Goal: Transaction & Acquisition: Download file/media

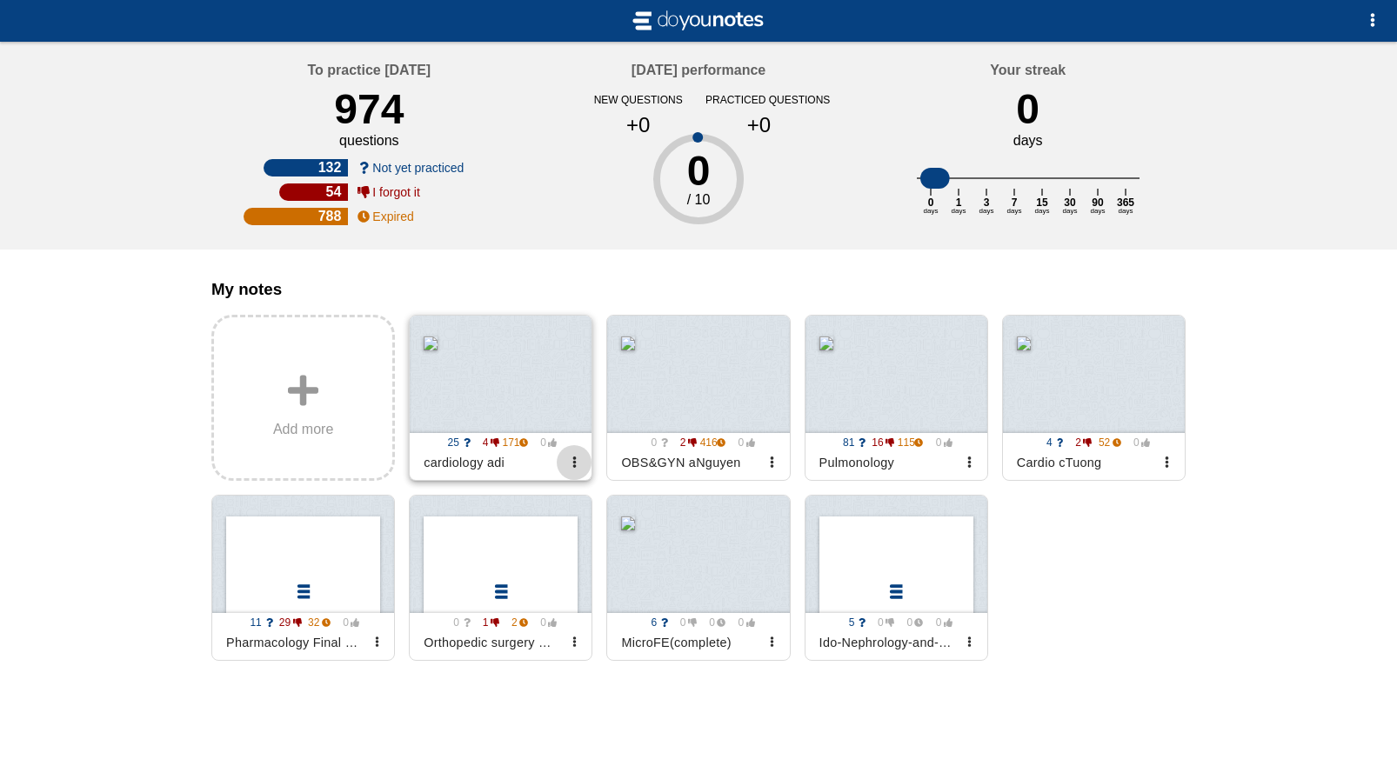
click at [573, 468] on span "button" at bounding box center [574, 462] width 11 height 11
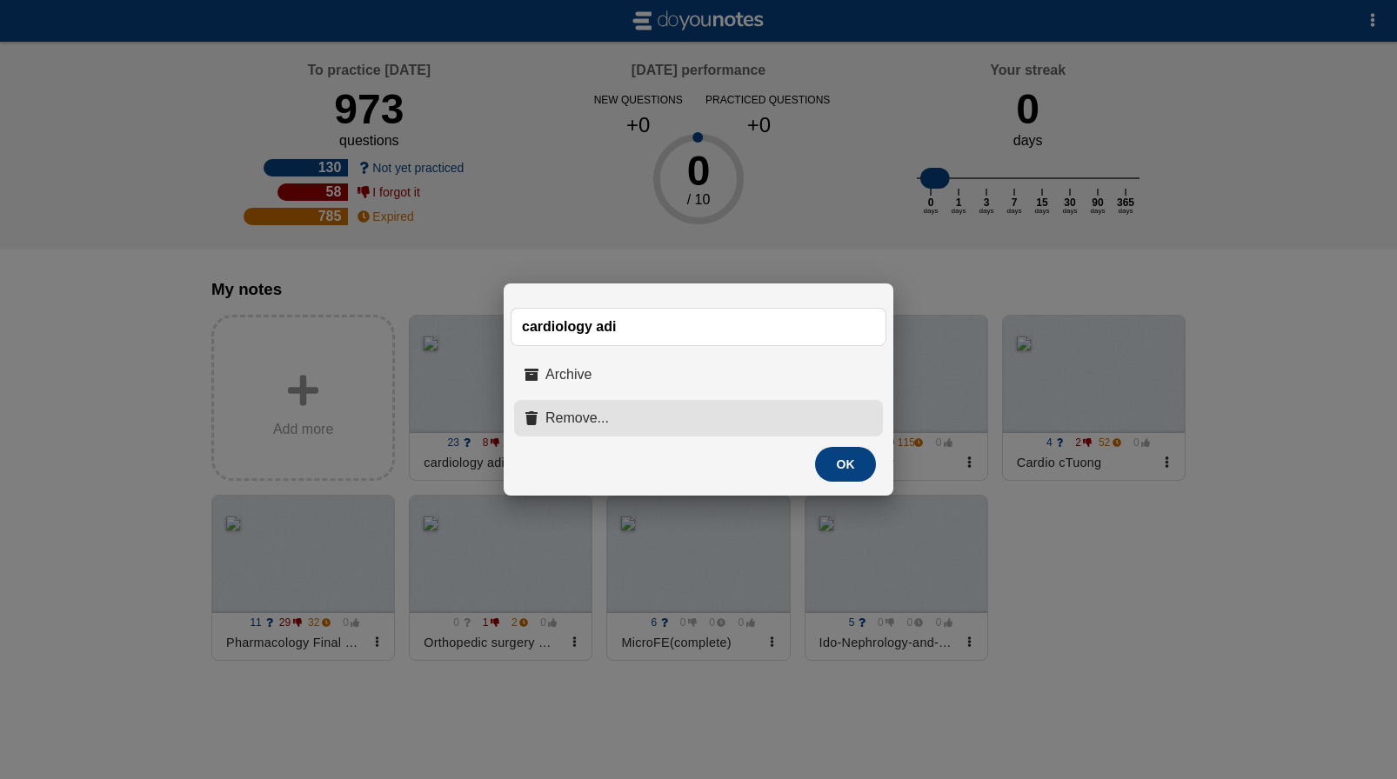
click at [620, 417] on button "Remove..." at bounding box center [698, 418] width 369 height 37
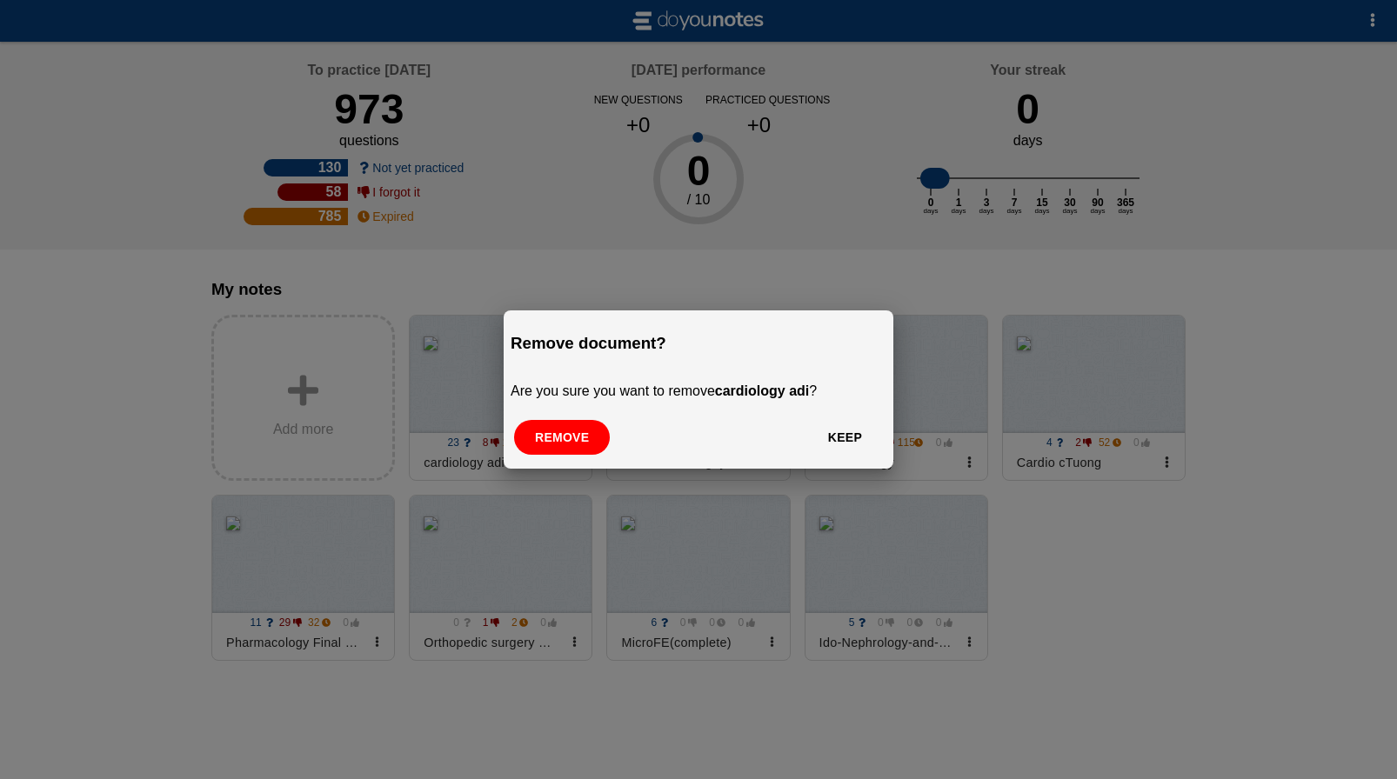
click at [571, 434] on button "Remove" at bounding box center [562, 437] width 96 height 35
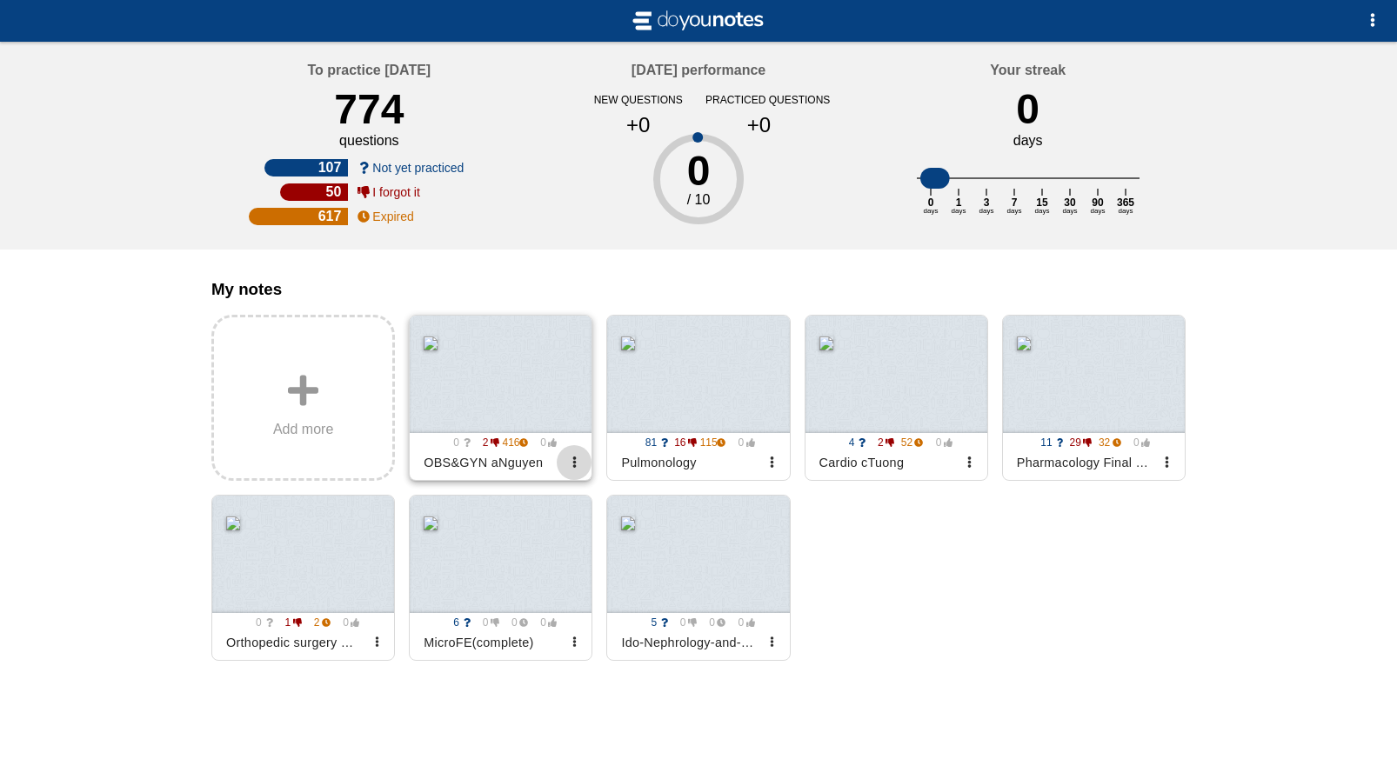
click at [574, 465] on span "button" at bounding box center [574, 462] width 11 height 11
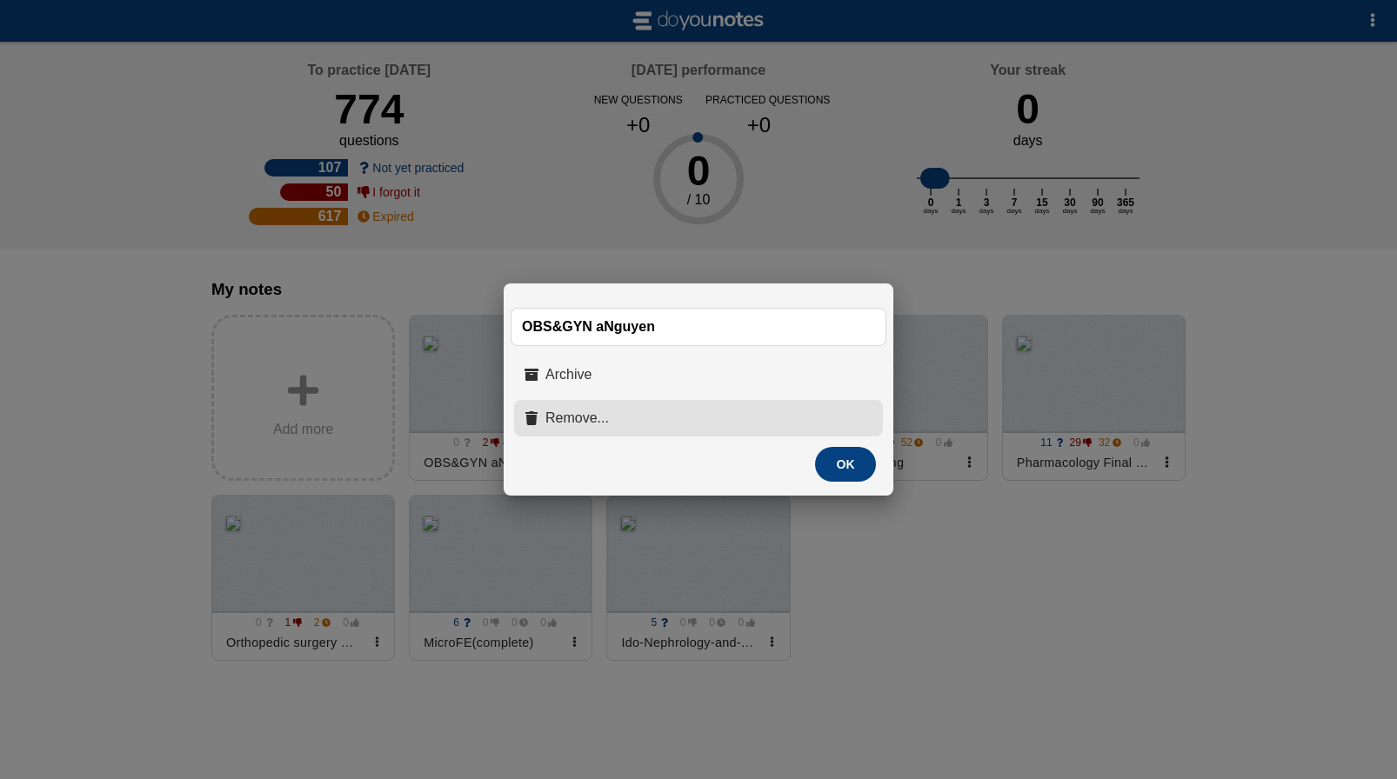
click at [567, 418] on span "Remove..." at bounding box center [576, 419] width 63 height 16
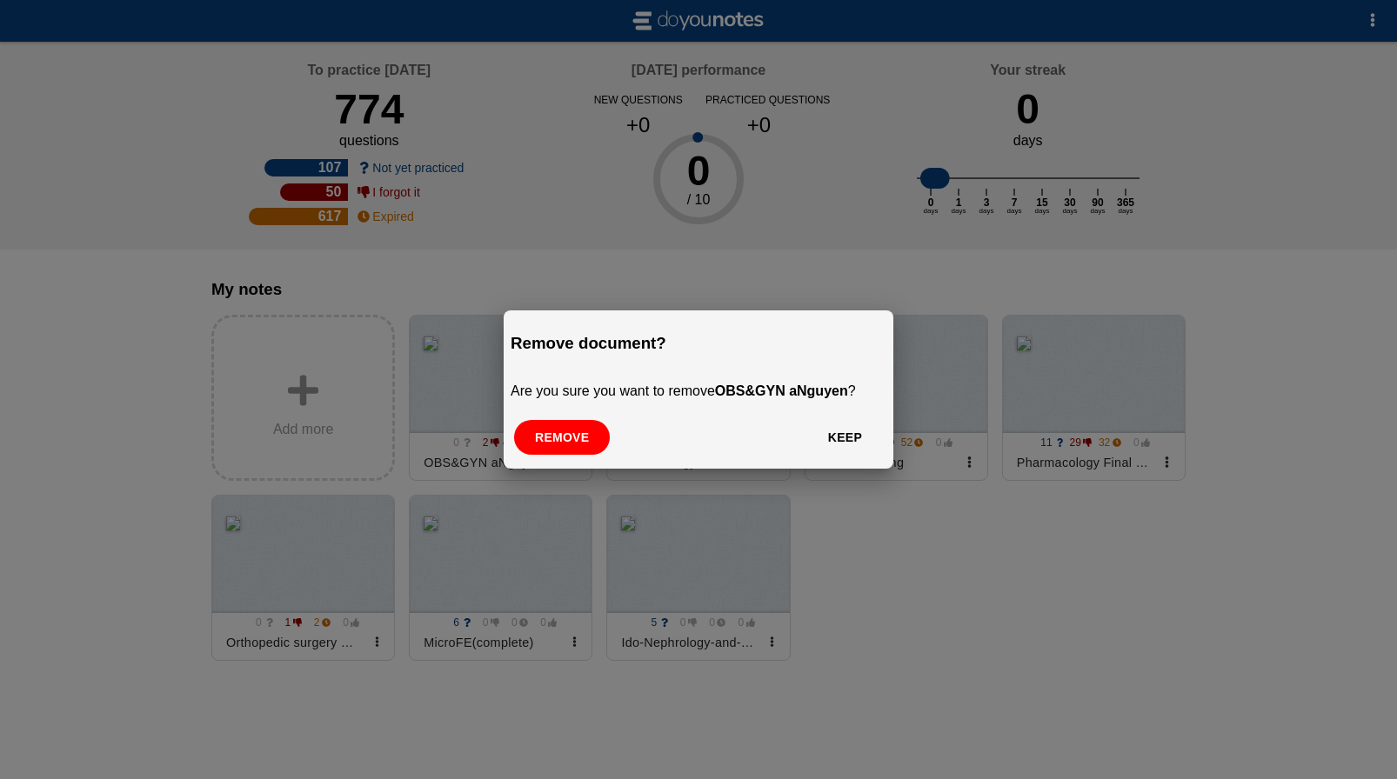
click at [573, 431] on button "Remove" at bounding box center [562, 437] width 96 height 35
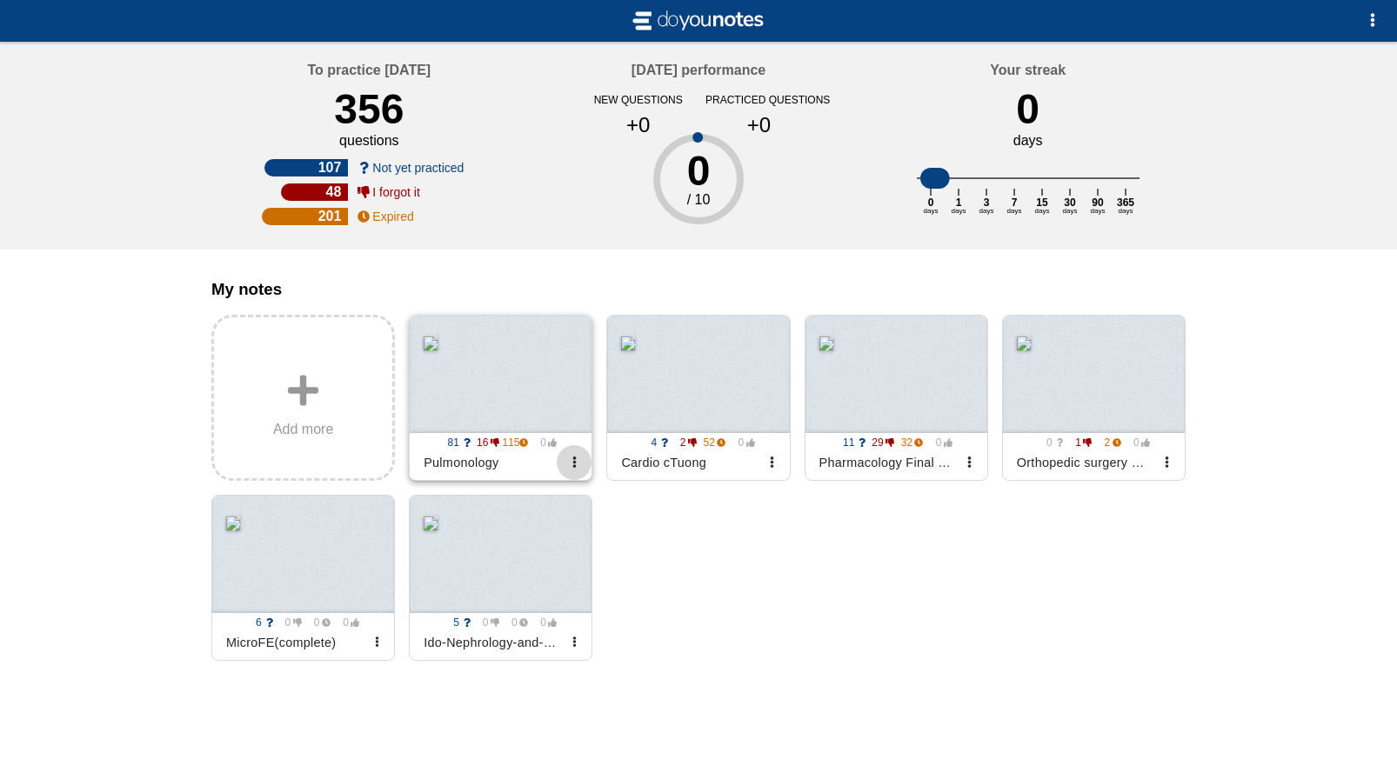
click at [570, 465] on span "button" at bounding box center [574, 462] width 11 height 11
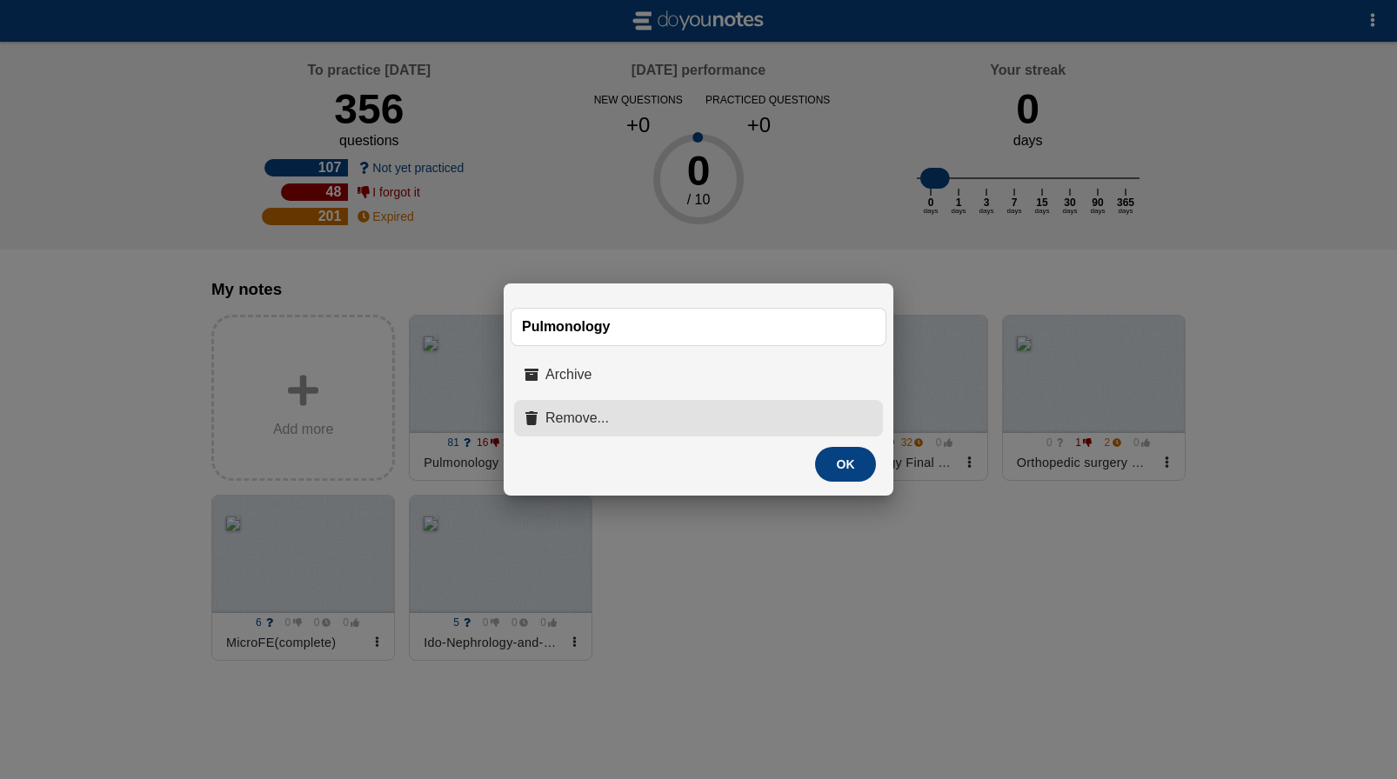
click at [565, 430] on button "Remove..." at bounding box center [698, 418] width 369 height 37
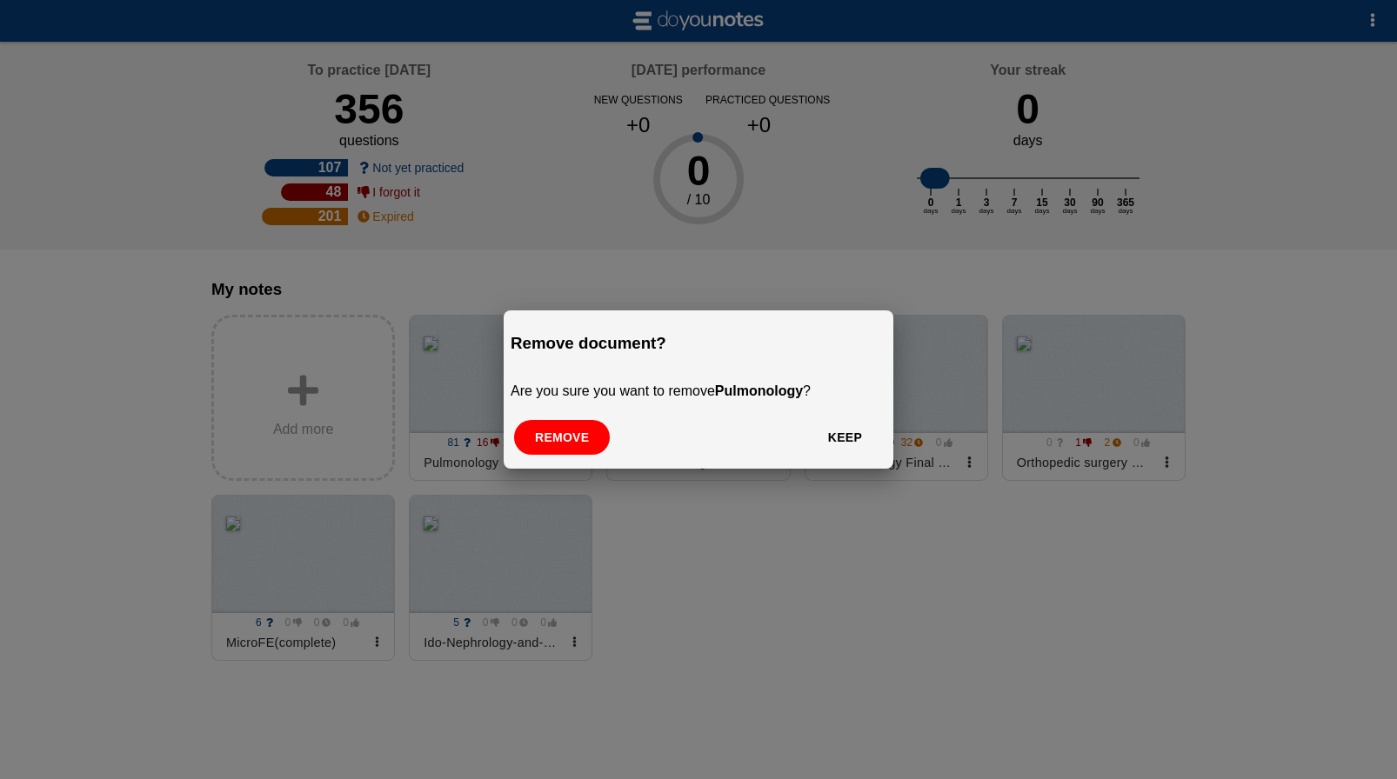
click at [571, 443] on button "Remove" at bounding box center [562, 437] width 96 height 35
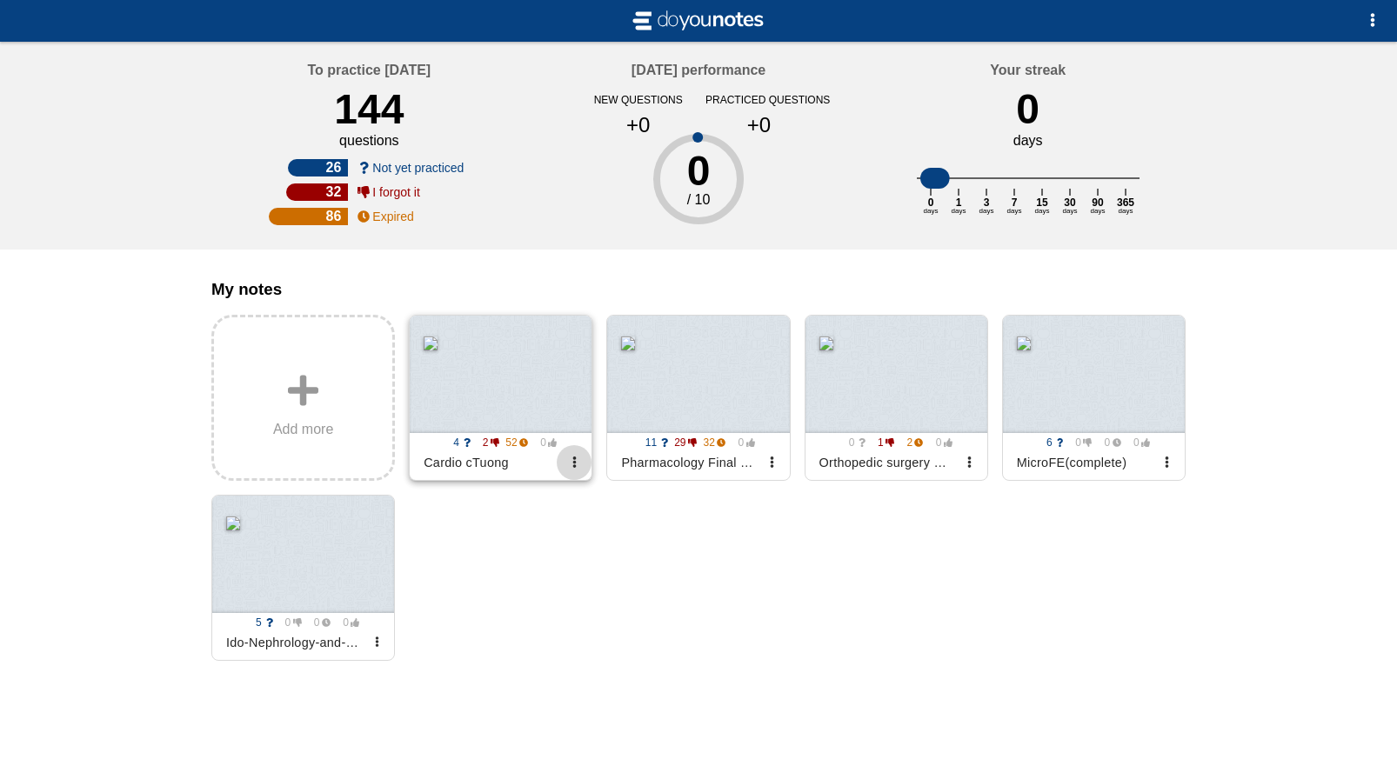
click at [571, 467] on span "button" at bounding box center [574, 462] width 11 height 11
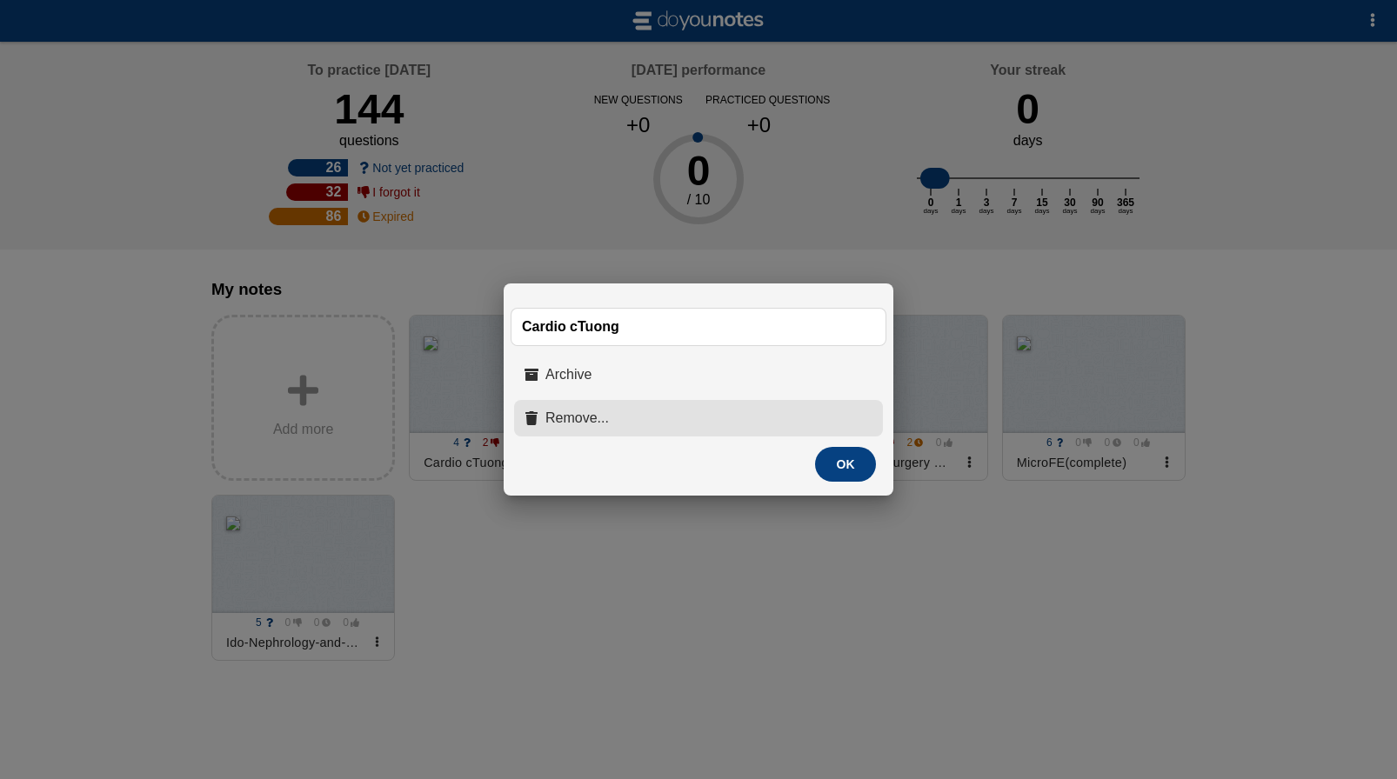
click at [564, 425] on span "Remove..." at bounding box center [576, 419] width 63 height 16
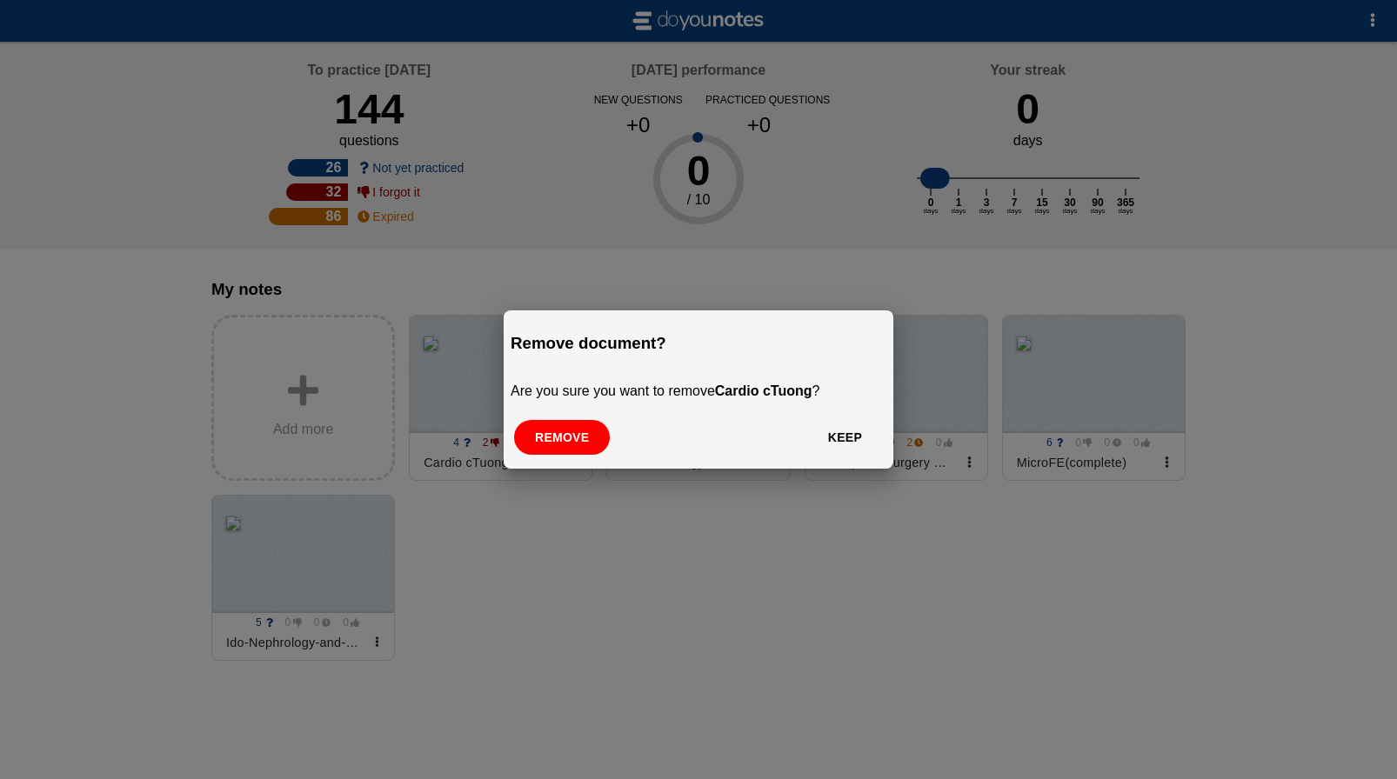
click at [564, 425] on button "Remove" at bounding box center [562, 437] width 96 height 35
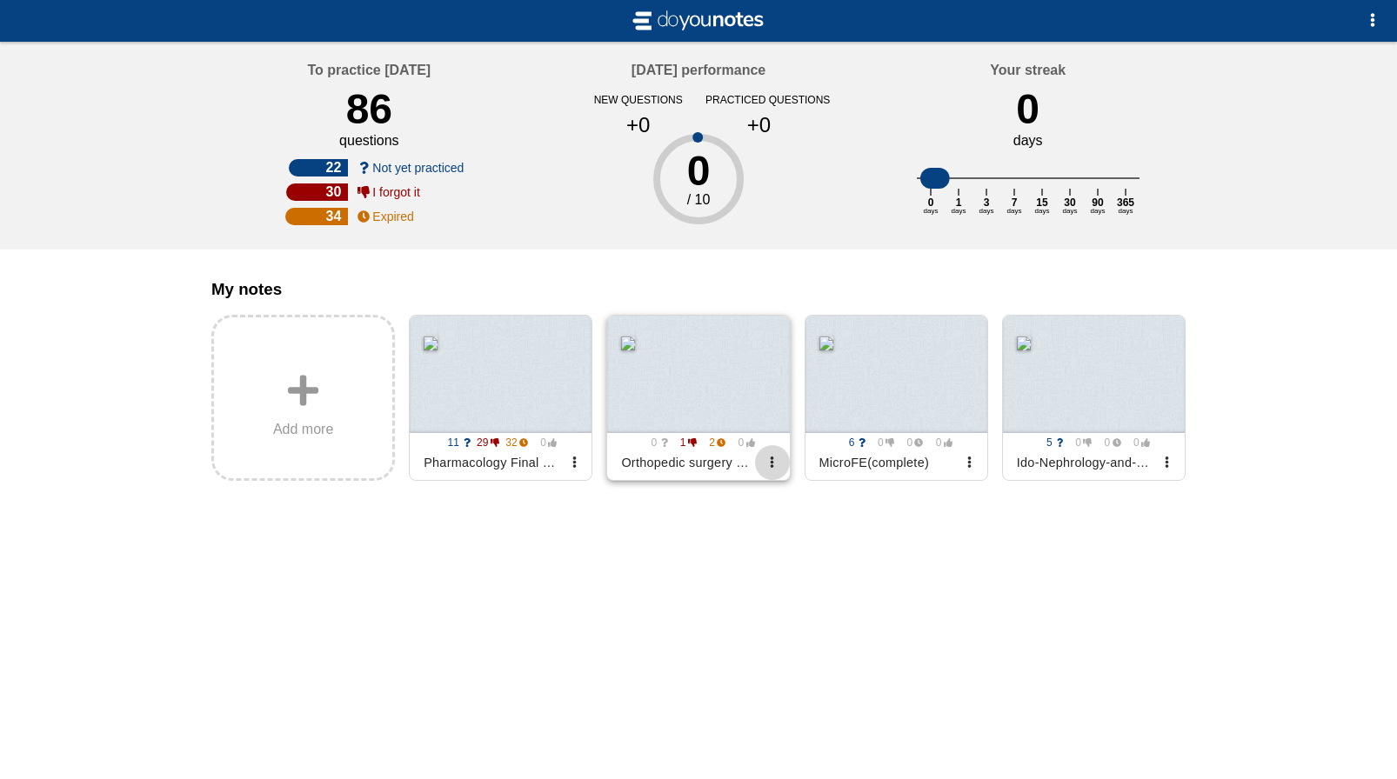
click at [774, 468] on span "button" at bounding box center [771, 462] width 11 height 11
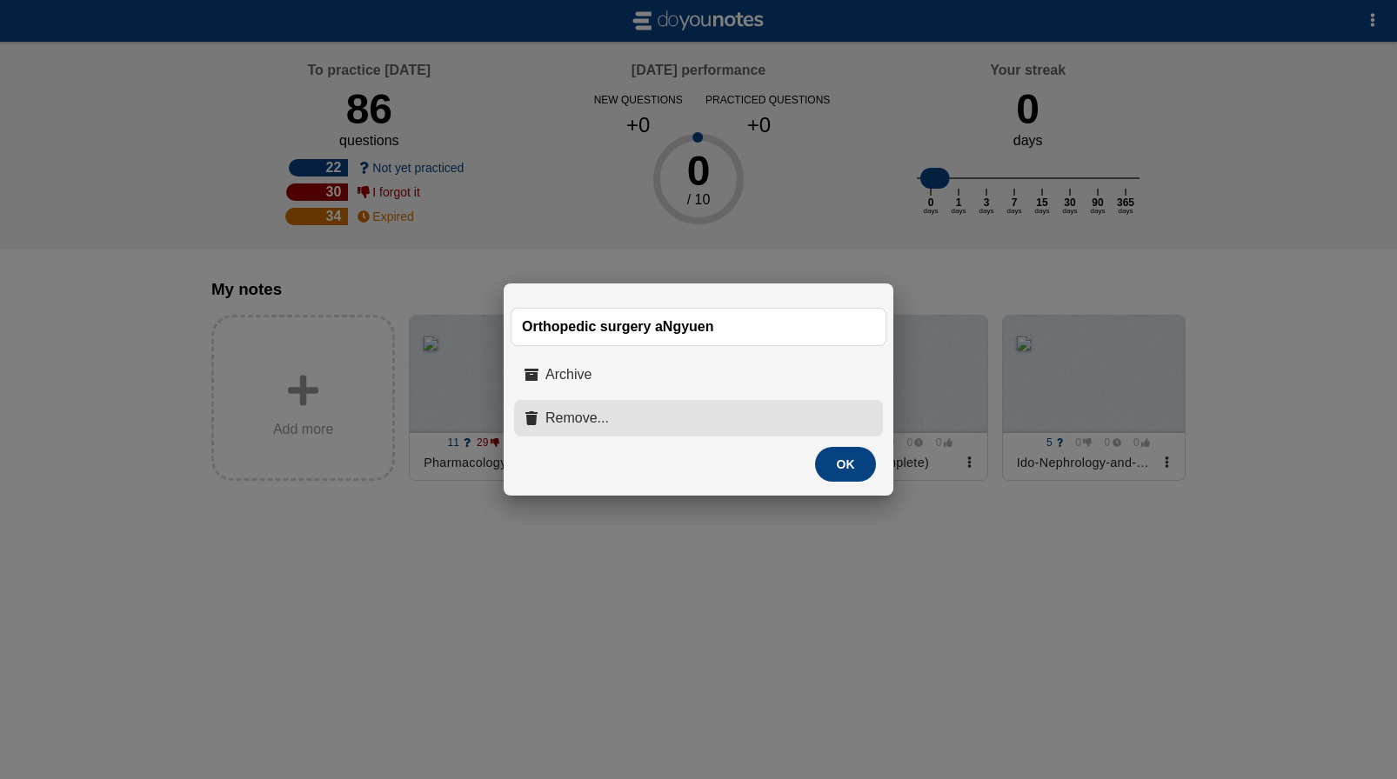
click at [692, 430] on button "Remove..." at bounding box center [698, 418] width 369 height 37
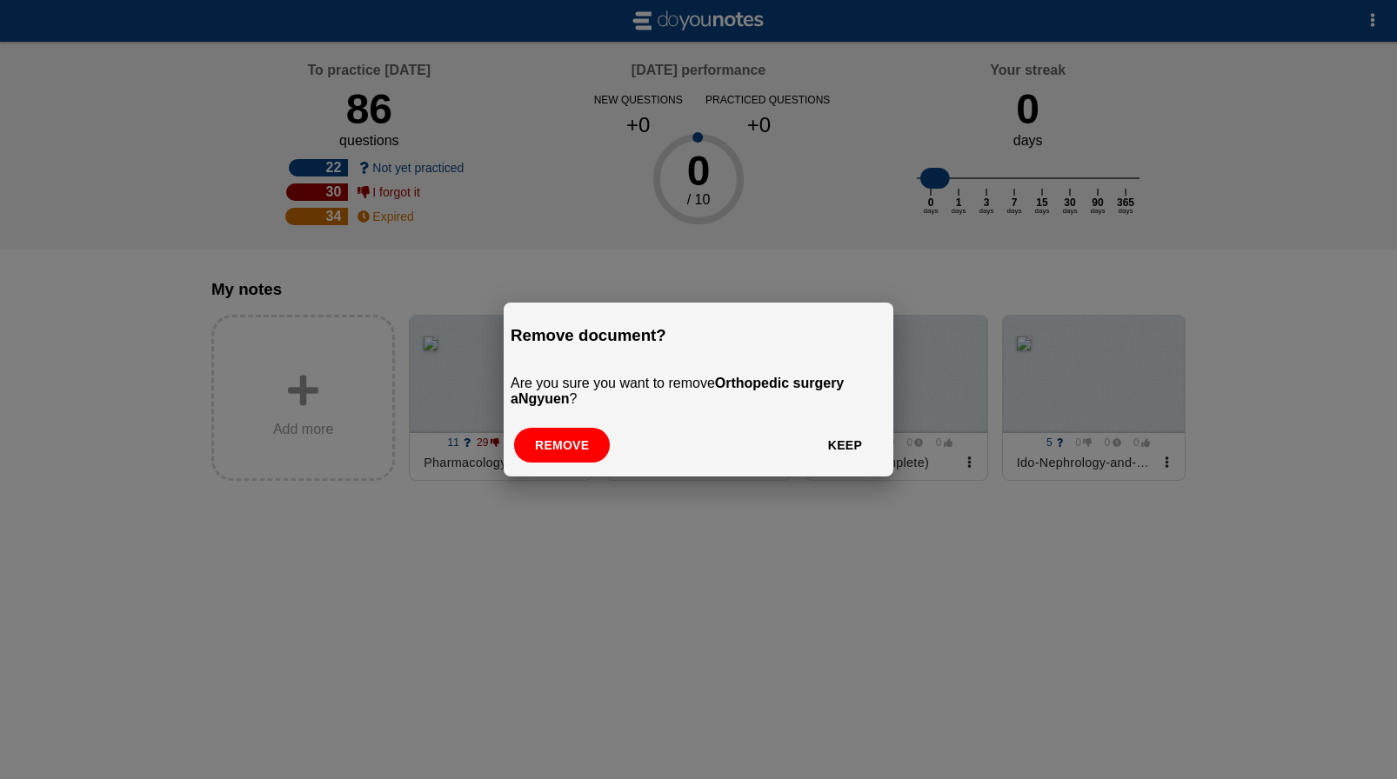
click at [572, 442] on button "Remove" at bounding box center [562, 445] width 96 height 35
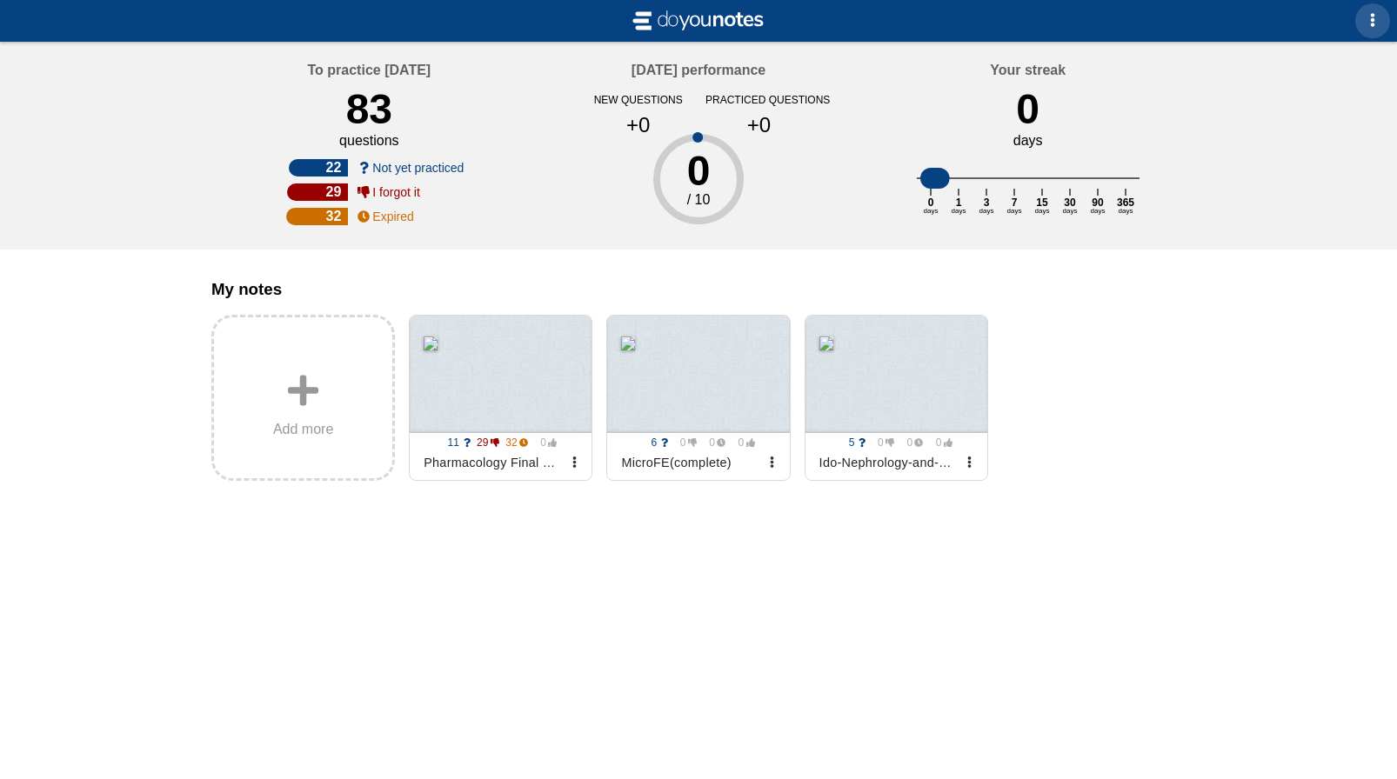
click at [1370, 19] on span "button" at bounding box center [1373, 20] width 14 height 14
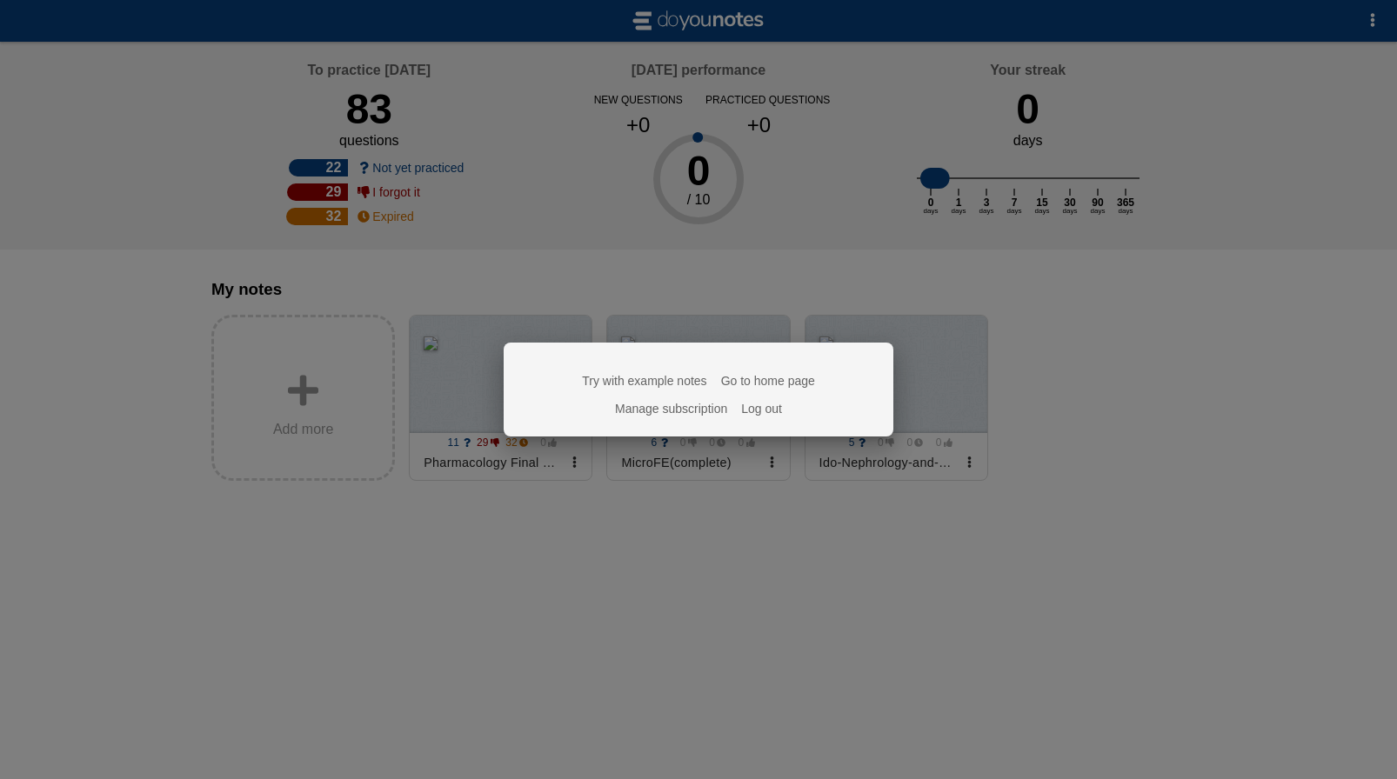
click at [709, 411] on link "Manage subscription" at bounding box center [671, 409] width 112 height 14
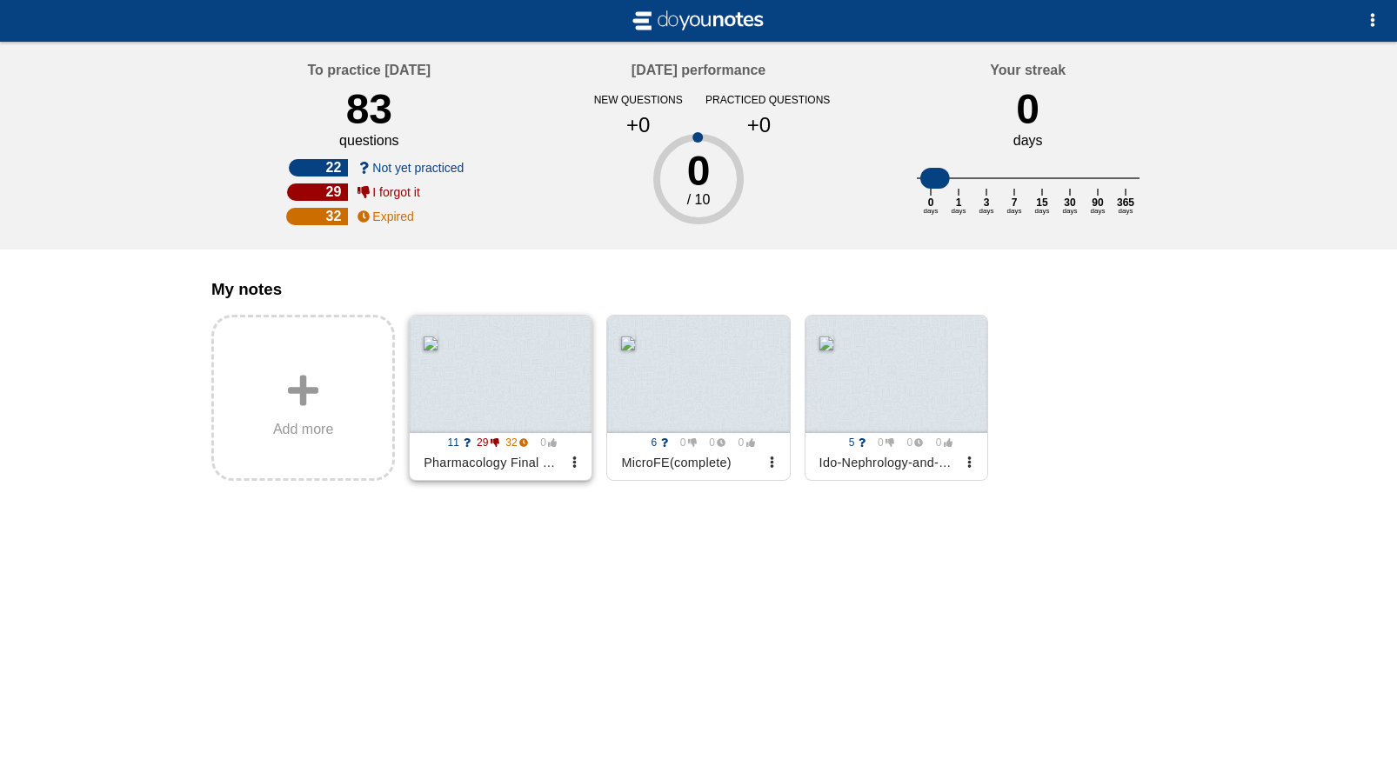
click at [518, 429] on div at bounding box center [501, 374] width 182 height 117
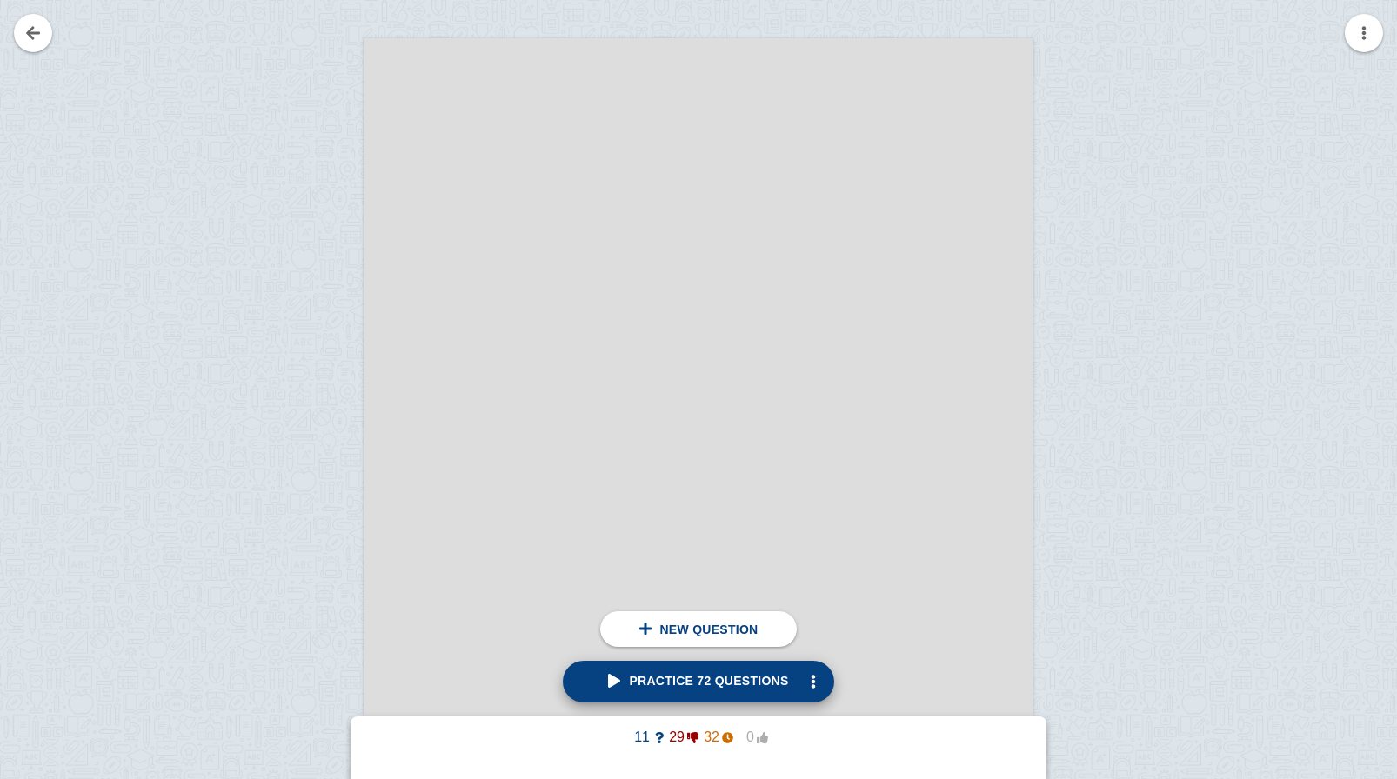
click at [698, 692] on link "Practice 72 questions" at bounding box center [698, 682] width 271 height 42
type textarea "what is penicillin"
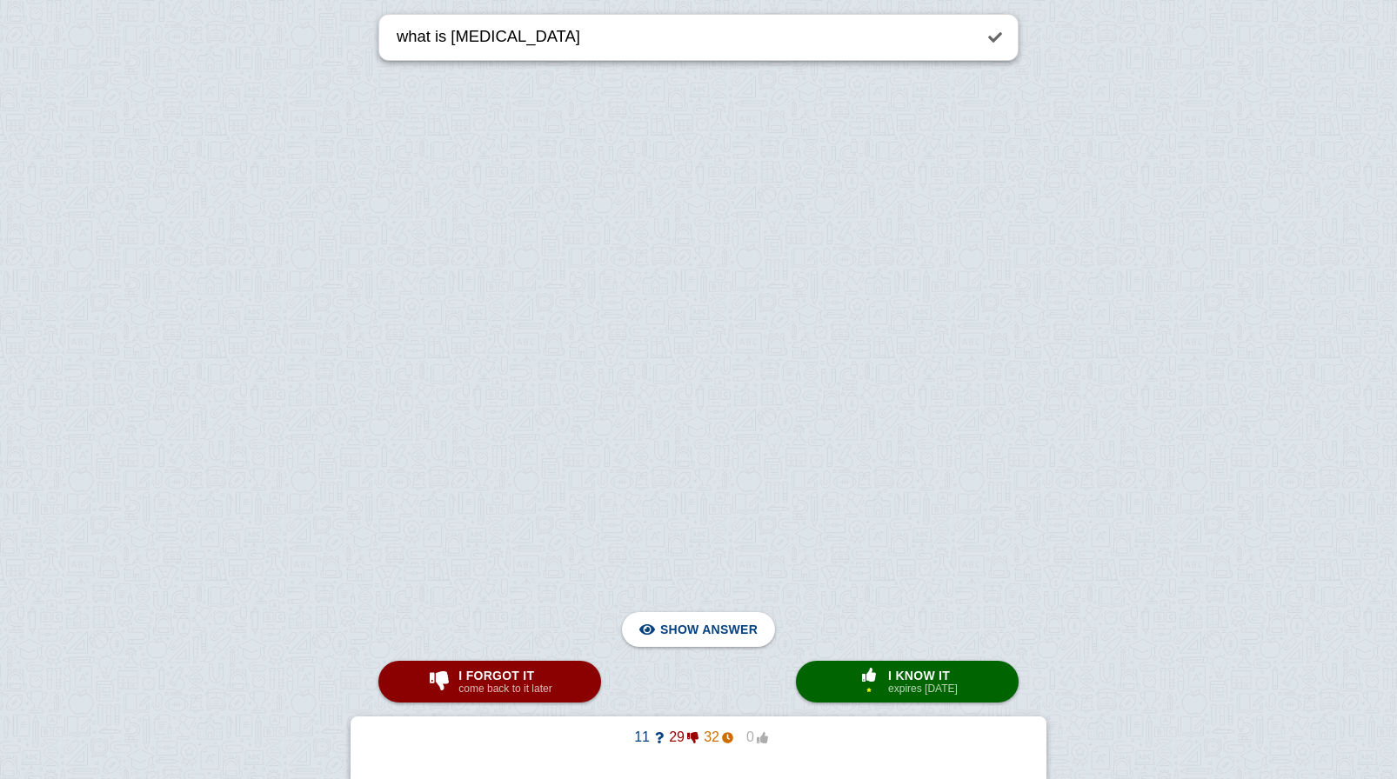
scroll to position [17994, 0]
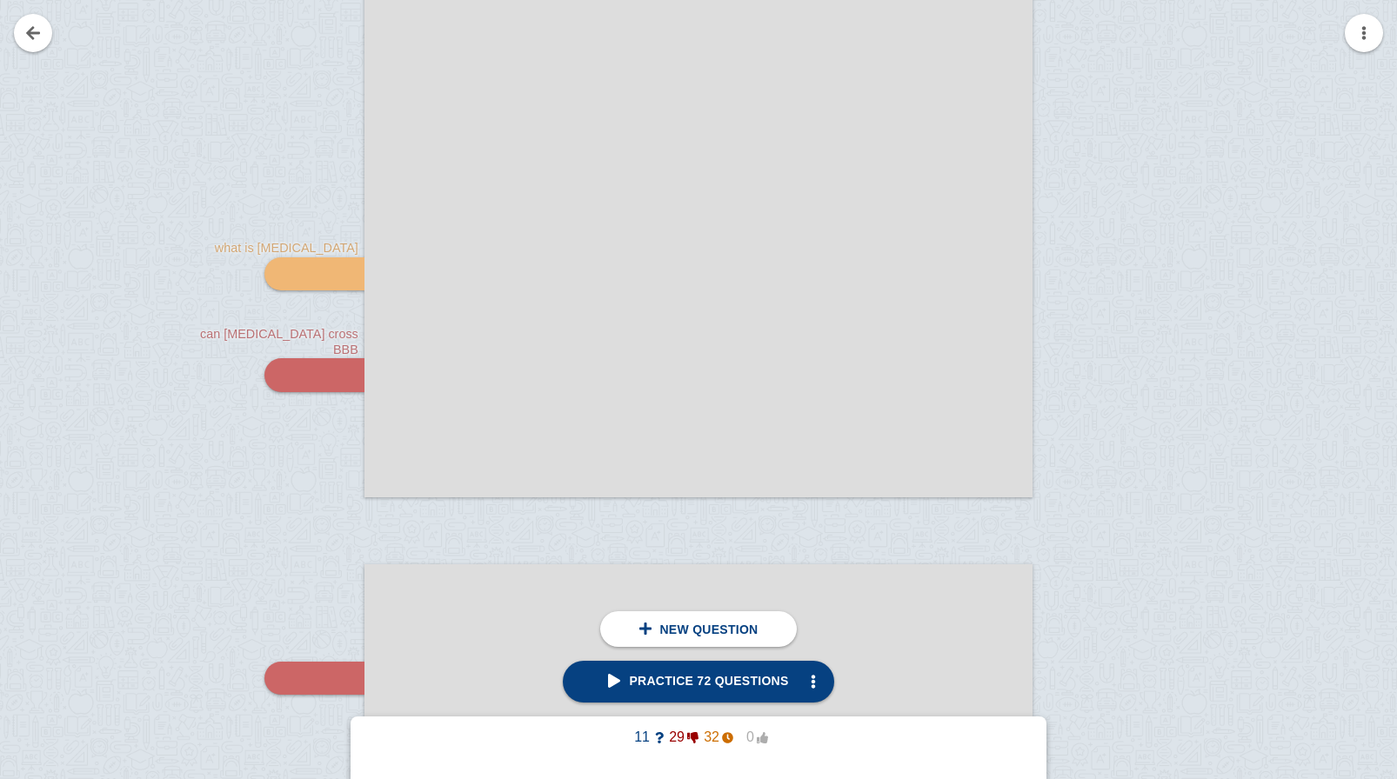
click at [1037, 103] on div at bounding box center [1090, 41] width 117 height 945
checkbox input "true"
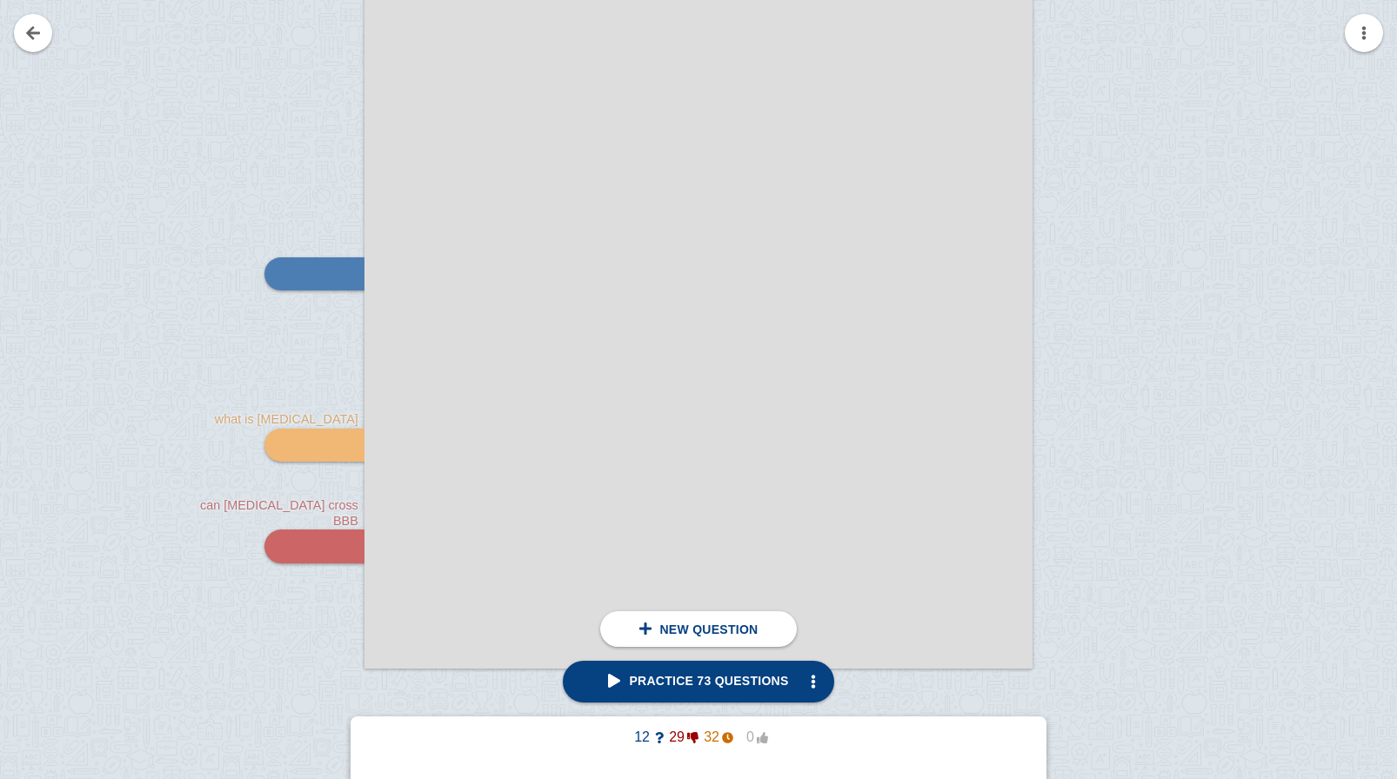
click at [837, 114] on div at bounding box center [698, 196] width 668 height 945
click at [1380, 29] on button "button" at bounding box center [1364, 33] width 38 height 38
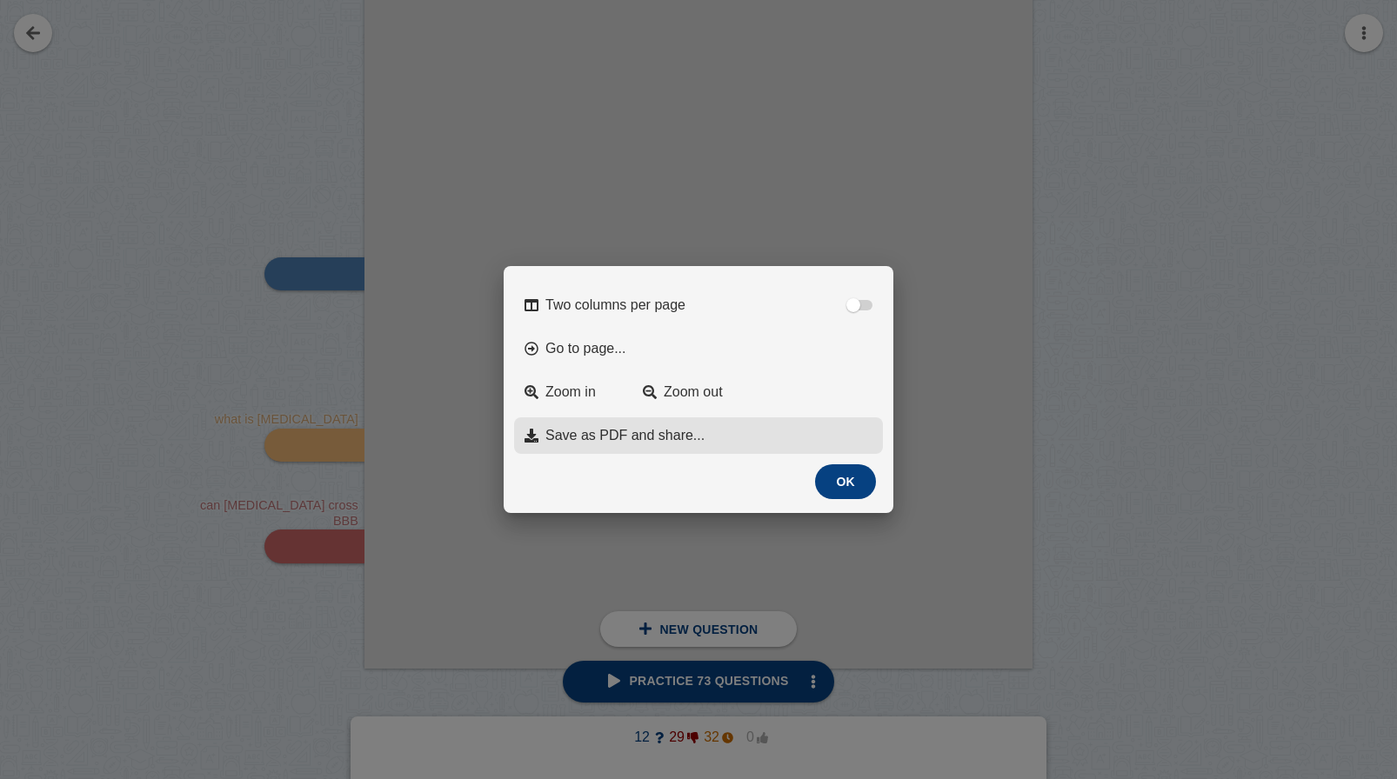
click at [610, 440] on span "Save as PDF and share..." at bounding box center [624, 436] width 159 height 16
